Goal: Check status

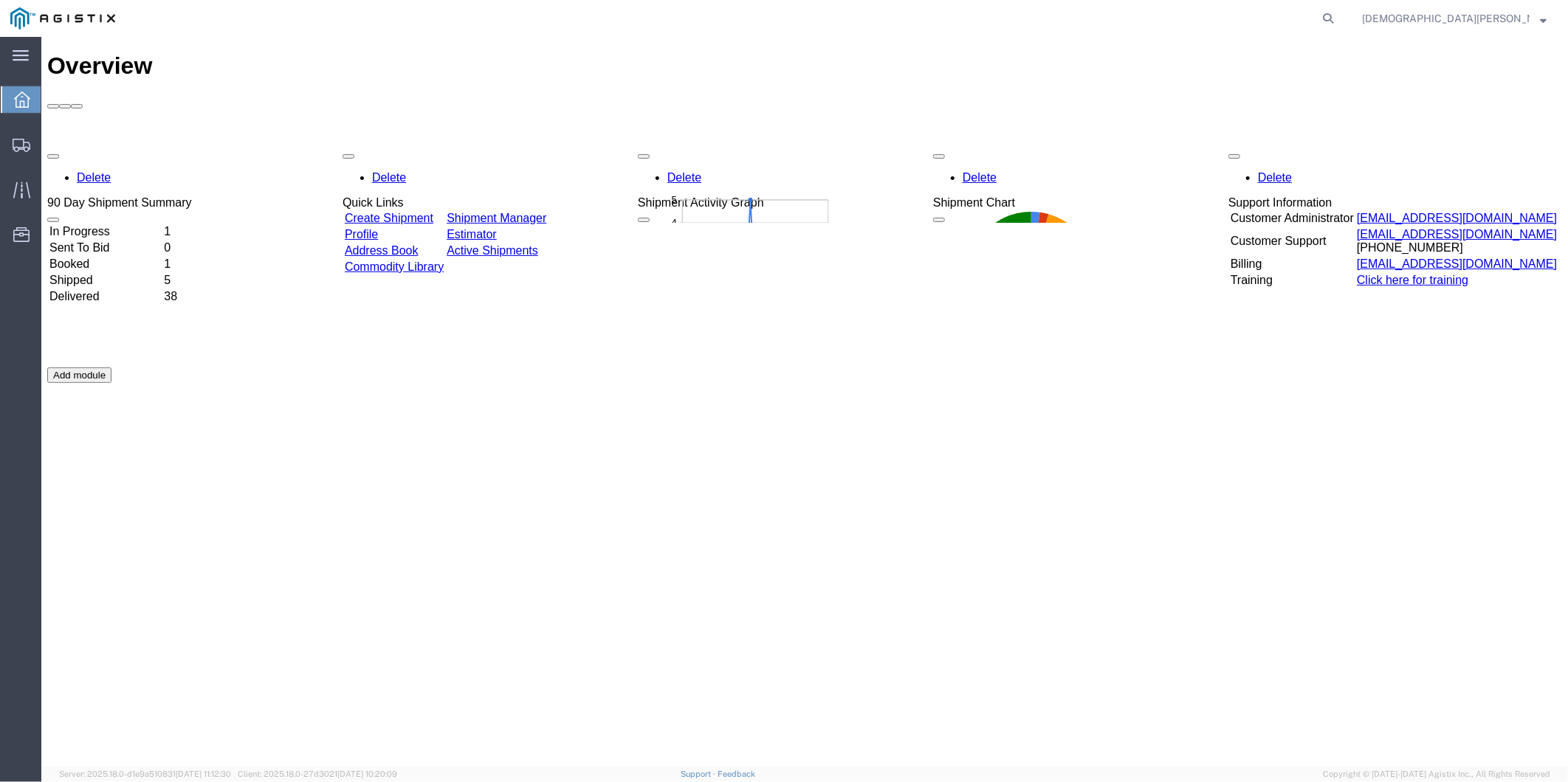
click at [1310, 30] on agx-global-search at bounding box center [1105, 18] width 473 height 37
click at [1338, 22] on icon at bounding box center [1328, 19] width 20 height 20
click at [1244, 24] on input "search" at bounding box center [1094, 19] width 449 height 36
paste input "56607834"
type input "56607834"
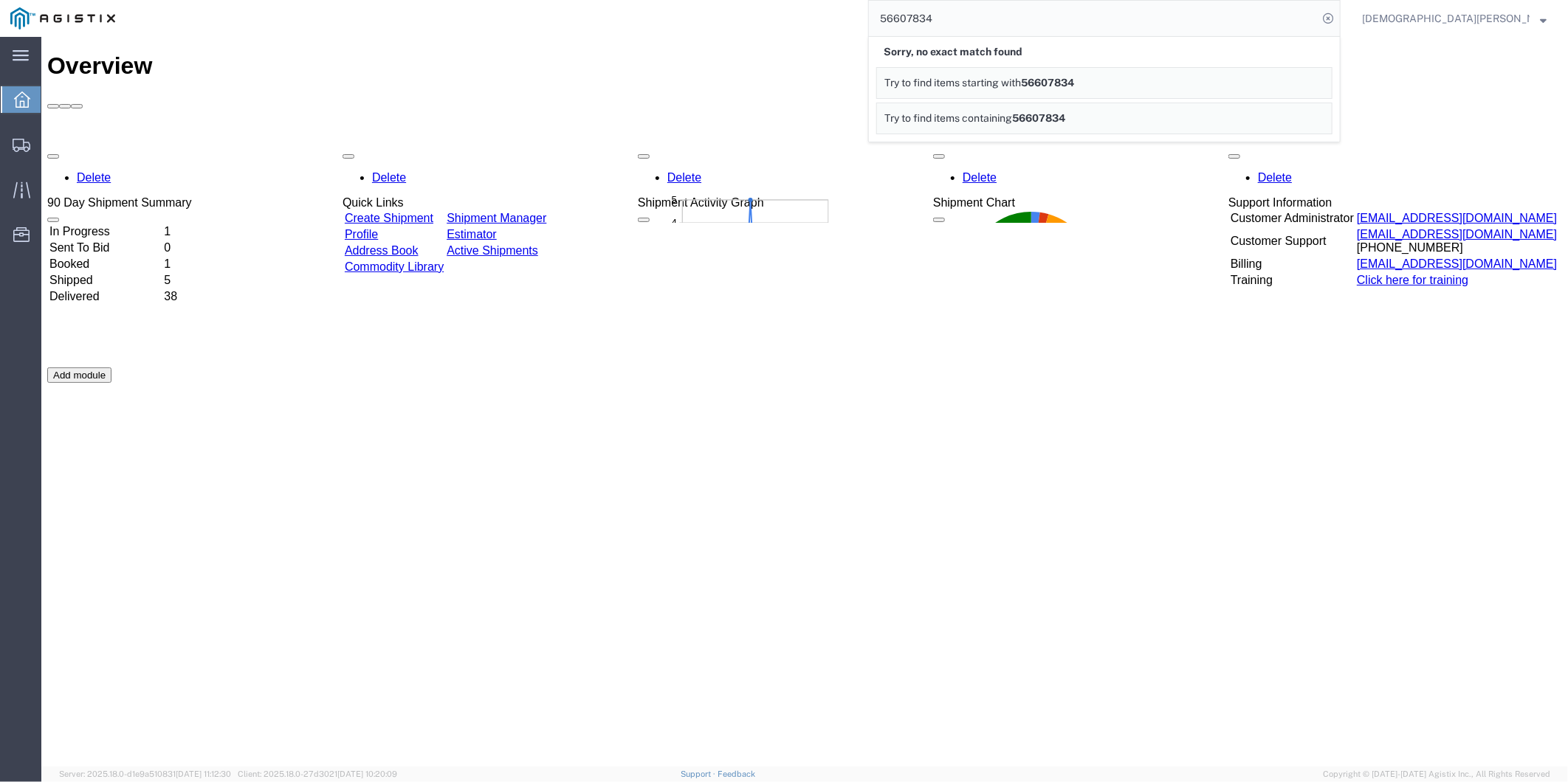
click at [1539, 22] on span "Christian Ovalles" at bounding box center [1454, 18] width 185 height 16
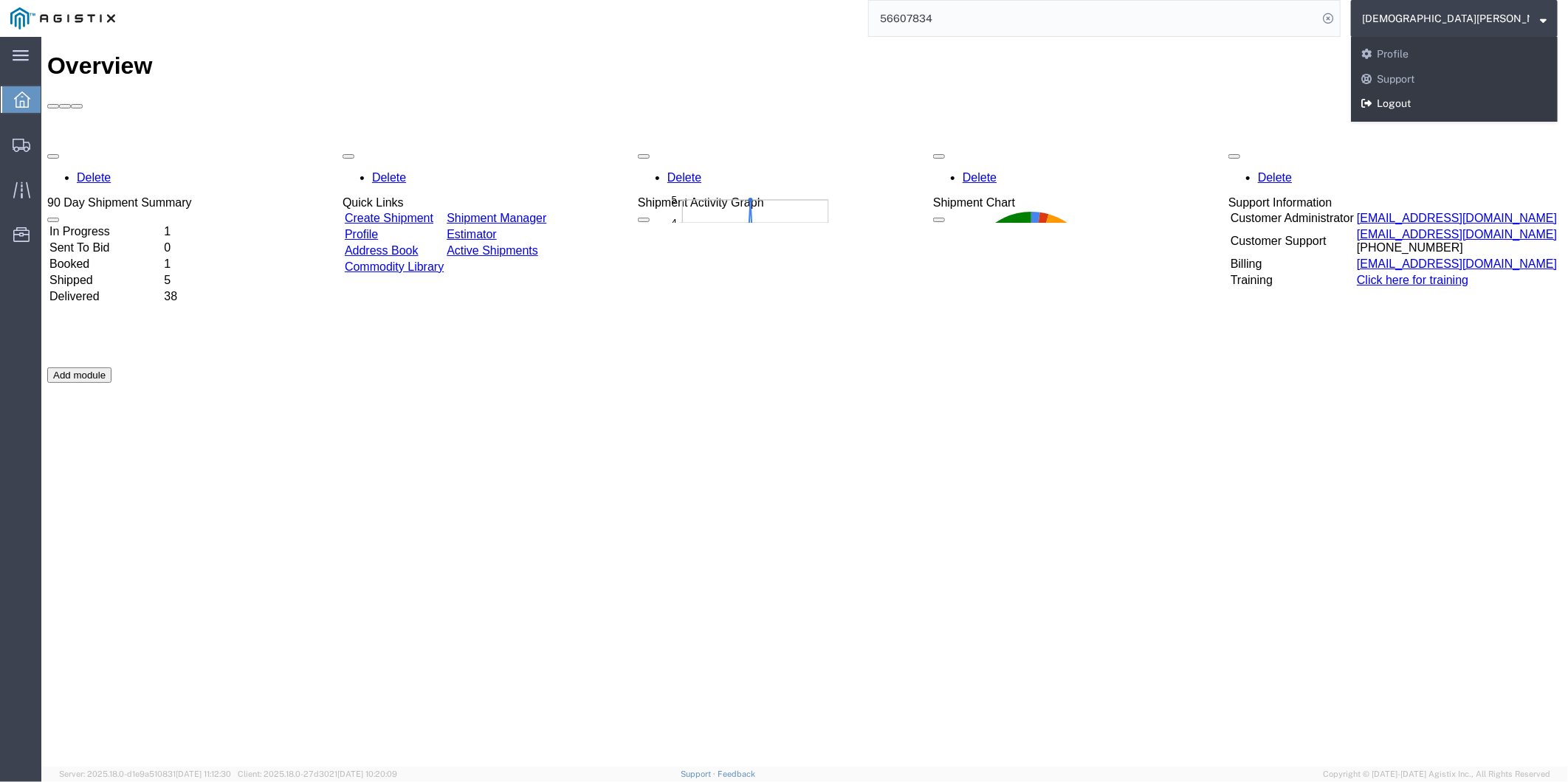
drag, startPoint x: 1497, startPoint y: 99, endPoint x: 1445, endPoint y: 63, distance: 63.2
click at [1497, 99] on link "Logout" at bounding box center [1454, 105] width 207 height 26
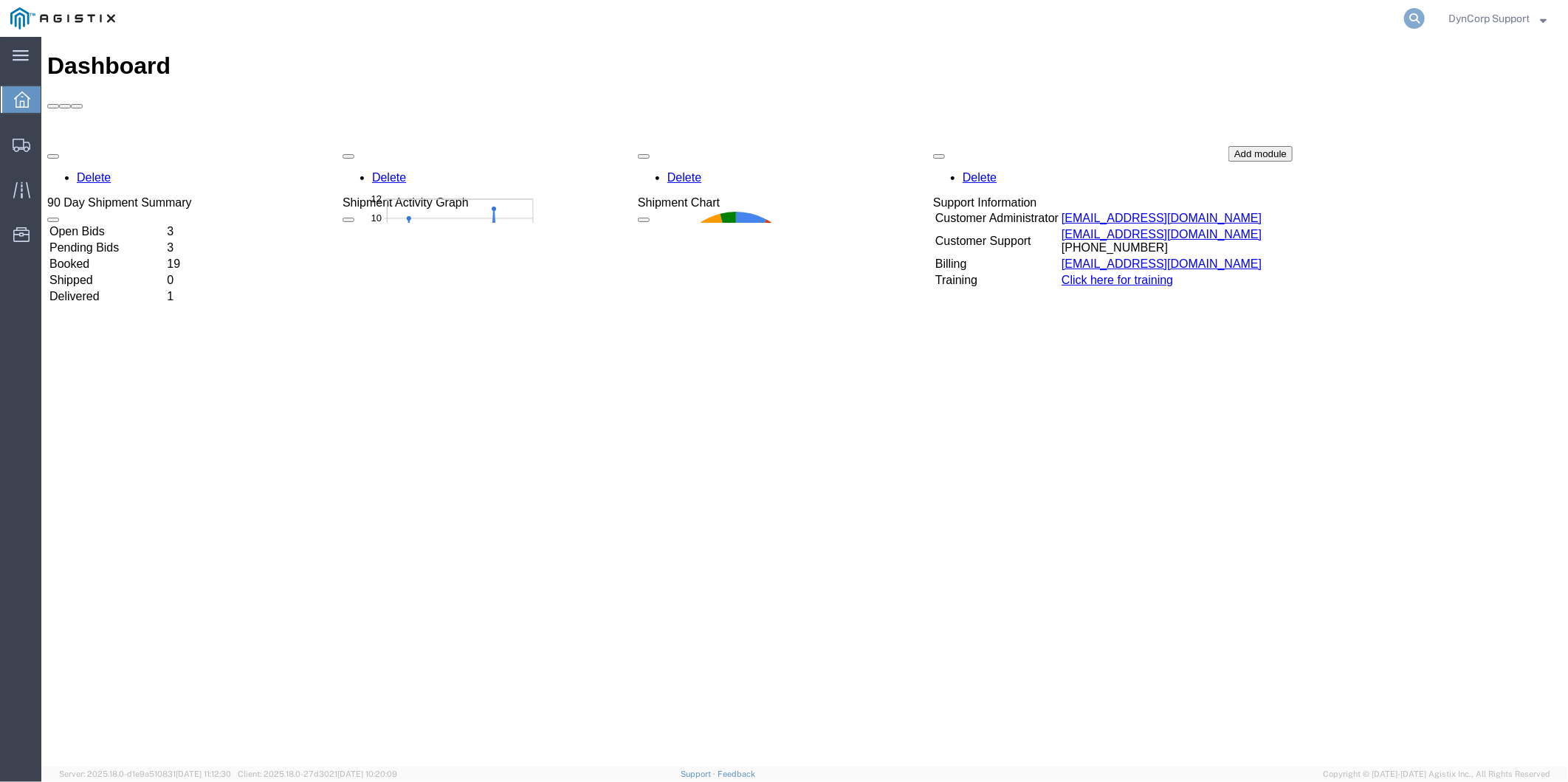
click at [1416, 18] on icon at bounding box center [1415, 19] width 20 height 20
paste input "56607834"
type input "56607834"
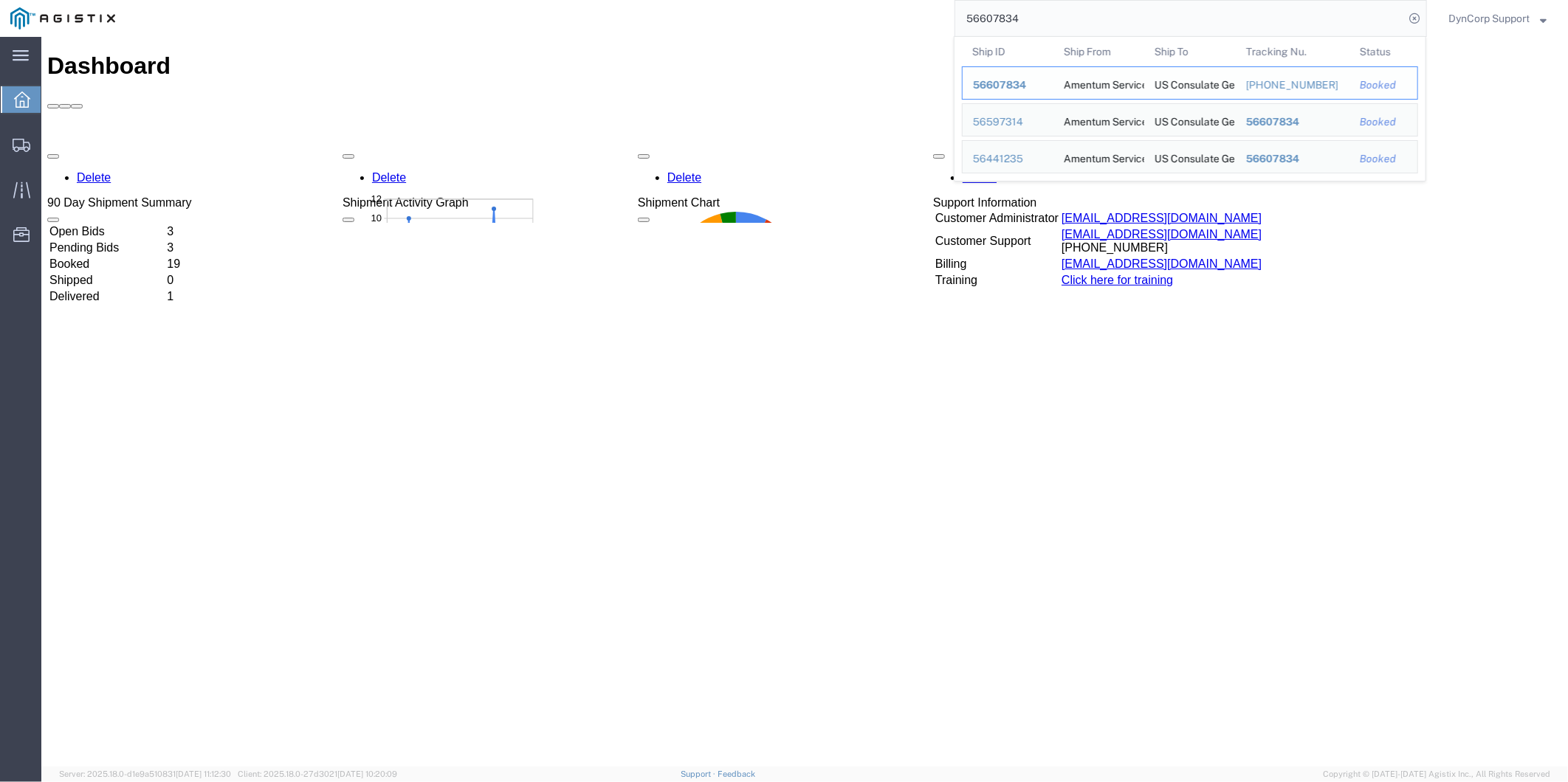
click at [1010, 79] on span "56607834" at bounding box center [999, 85] width 54 height 12
